Goal: Complete application form

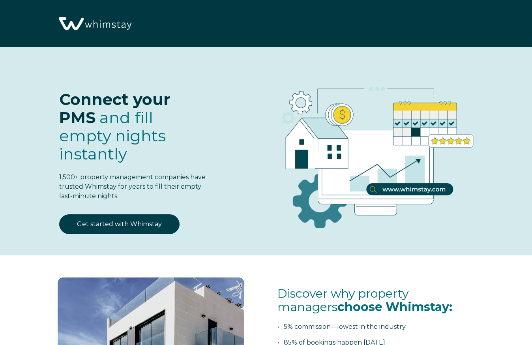
select select "US"
select select "Standard"
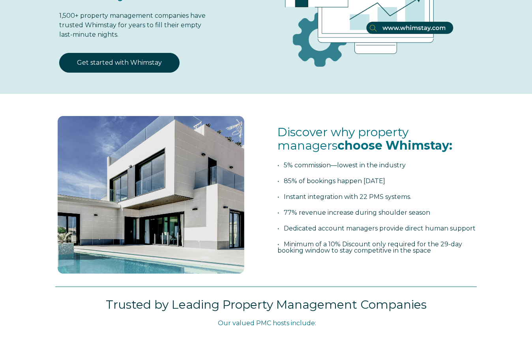
scroll to position [163, 0]
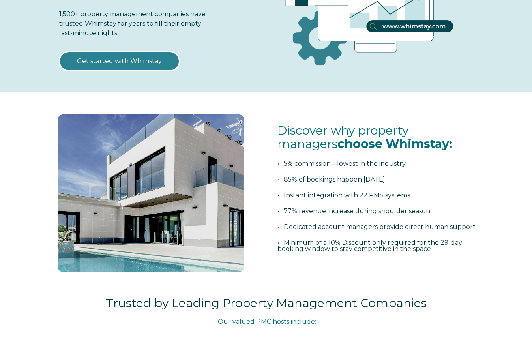
click at [156, 52] on link "Get started with Whimstay" at bounding box center [119, 61] width 120 height 20
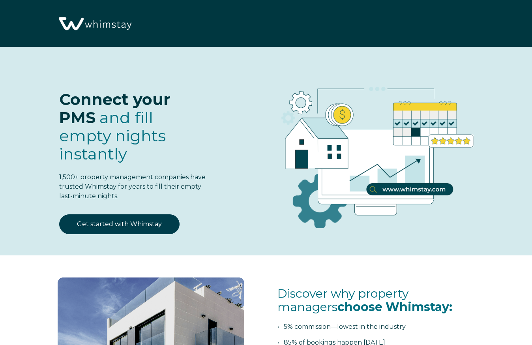
select select "US"
select select "Standard"
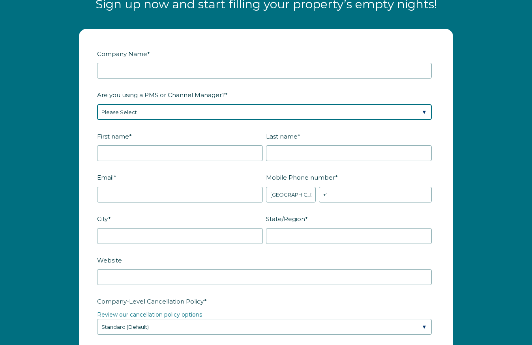
click at [138, 112] on select "Please Select Barefoot BookingPal Boost Brightside CiiRUS Escapia Guesty Hostaw…" at bounding box center [264, 112] width 334 height 16
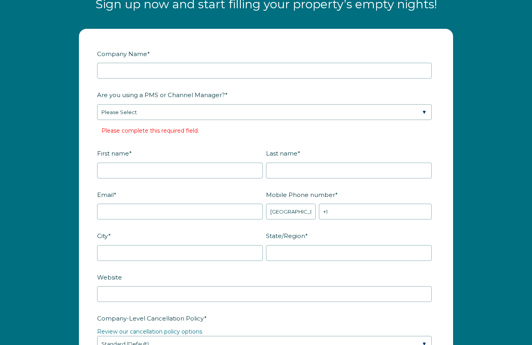
click at [444, 43] on form "Company Name * Are you using a PMS or Channel Manager? * Please Select Barefoot…" at bounding box center [265, 336] width 373 height 614
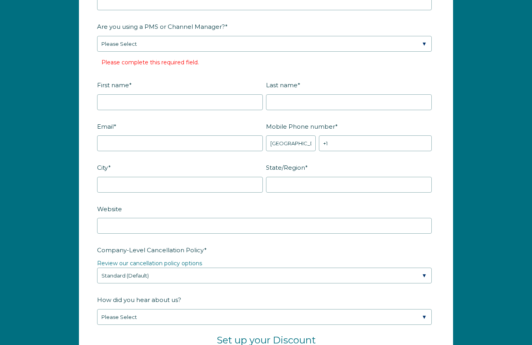
scroll to position [937, 0]
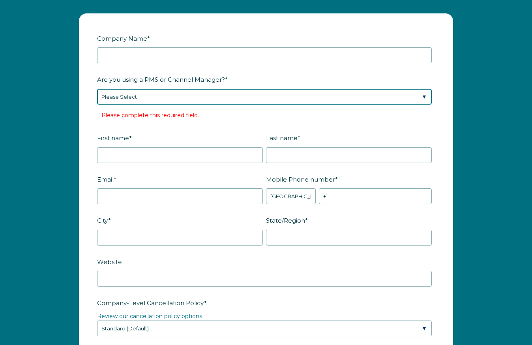
click at [291, 98] on select "Please Select Barefoot BookingPal Boost Brightside CiiRUS Escapia Guesty Hostaw…" at bounding box center [264, 97] width 334 height 16
click at [407, 96] on select "Please Select Barefoot BookingPal Boost Brightside CiiRUS Escapia Guesty Hostaw…" at bounding box center [264, 97] width 334 height 16
click at [411, 100] on select "Please Select Barefoot BookingPal Boost Brightside CiiRUS Escapia Guesty Hostaw…" at bounding box center [264, 97] width 334 height 16
click at [403, 95] on select "Please Select Barefoot BookingPal Boost Brightside CiiRUS Escapia Guesty Hostaw…" at bounding box center [264, 97] width 334 height 16
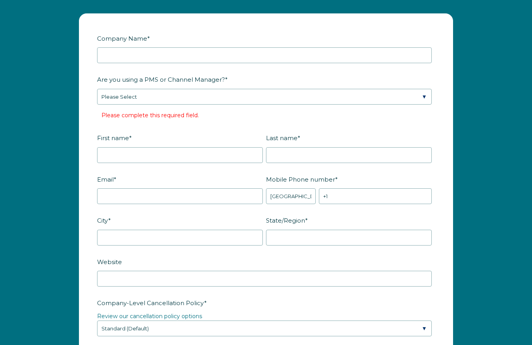
click at [424, 79] on label "Are you using a PMS or Channel Manager? *" at bounding box center [266, 80] width 338 height 14
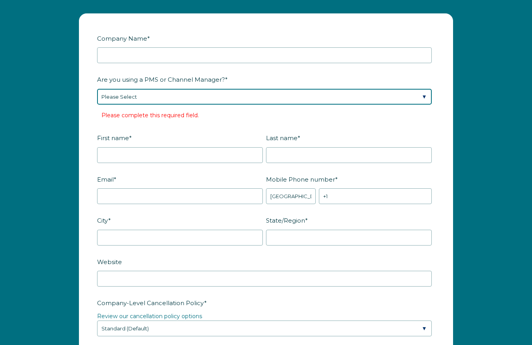
click at [424, 89] on select "Please Select Barefoot BookingPal Boost Brightside CiiRUS Escapia Guesty Hostaw…" at bounding box center [264, 97] width 334 height 16
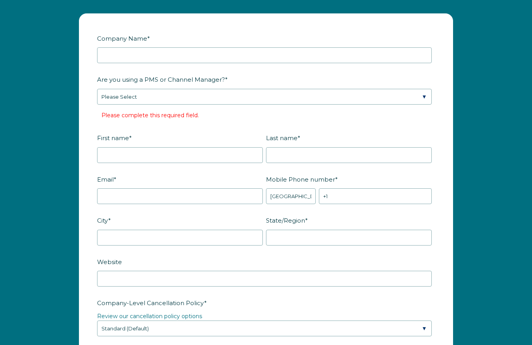
click at [437, 78] on form "Company Name * Are you using a PMS or Channel Manager? * Please Select Barefoot…" at bounding box center [265, 321] width 373 height 614
click at [284, 39] on label "Company Name *" at bounding box center [266, 39] width 338 height 14
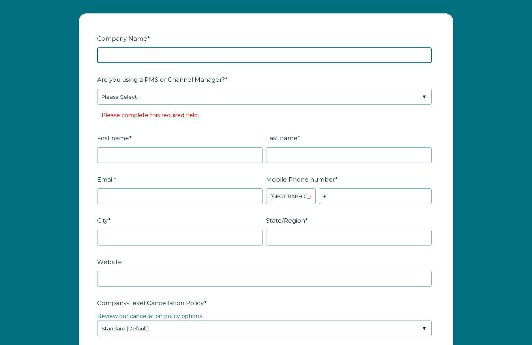
click at [284, 47] on input "Company Name *" at bounding box center [264, 55] width 334 height 16
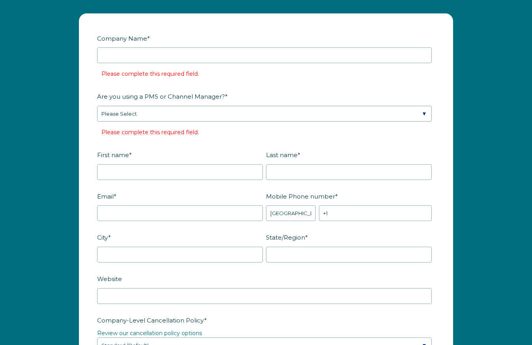
click at [245, 20] on form "Company Name * Please complete this required field. Are you using a PMS or Chan…" at bounding box center [265, 329] width 373 height 631
